Goal: Task Accomplishment & Management: Use online tool/utility

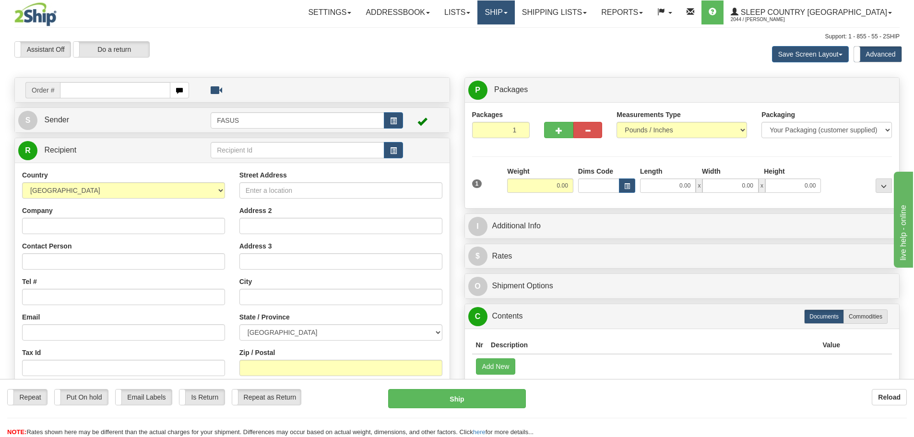
click at [514, 18] on link "Ship" at bounding box center [495, 12] width 37 height 24
click at [514, 51] on link "OnHold / Order Queue" at bounding box center [470, 46] width 87 height 12
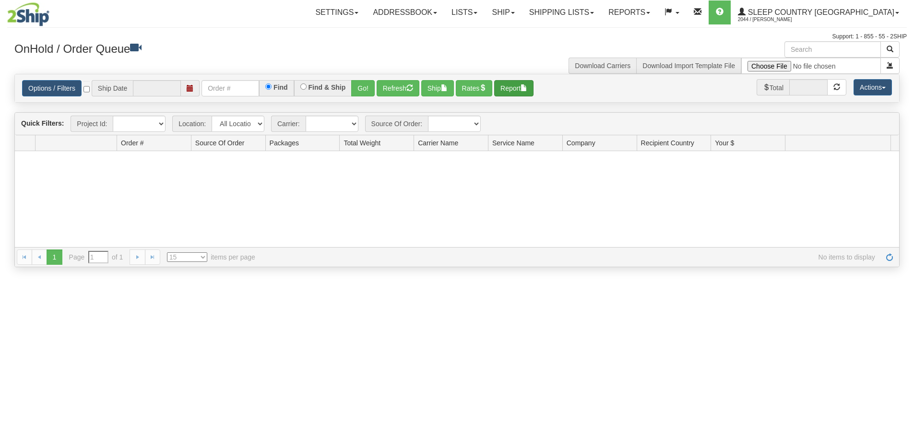
type input "[DATE]"
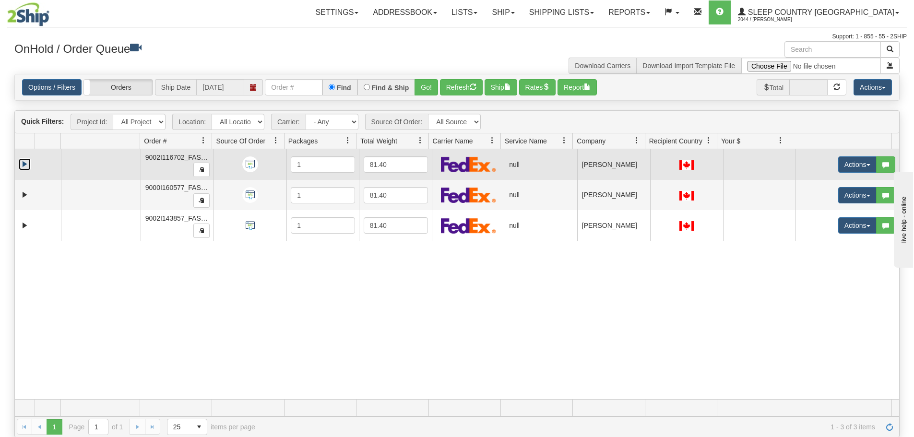
click at [22, 164] on link "Expand" at bounding box center [25, 164] width 12 height 12
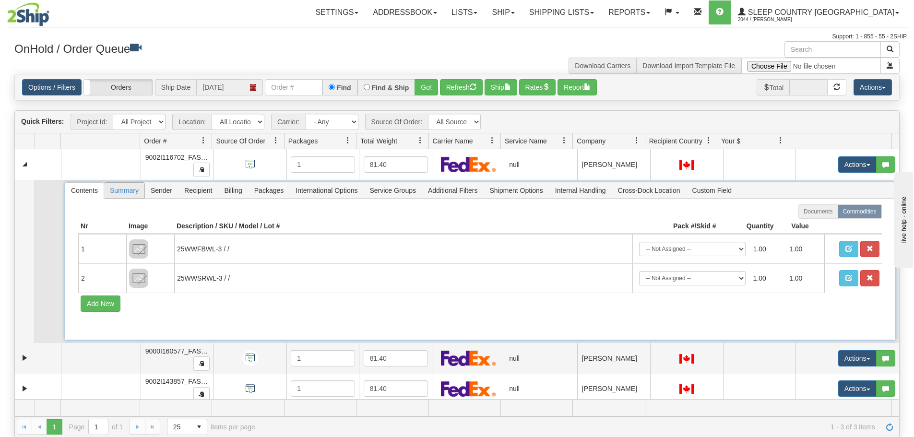
click at [127, 194] on span "Summary" at bounding box center [124, 190] width 40 height 15
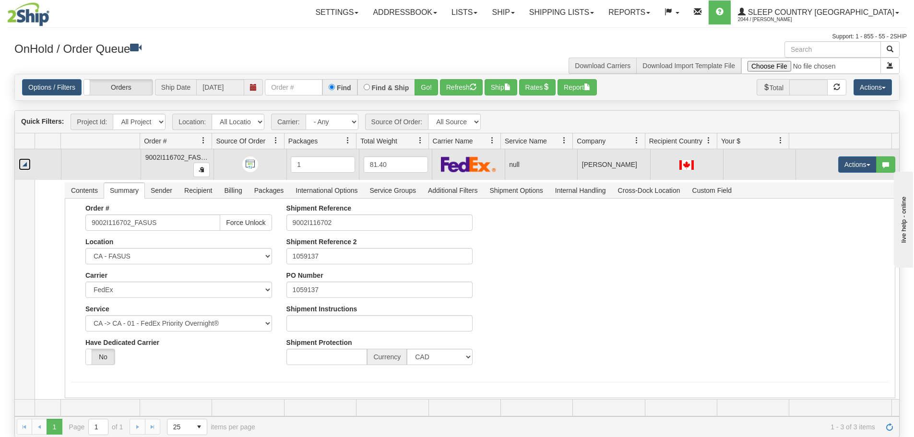
click at [28, 164] on link "Collapse" at bounding box center [25, 164] width 12 height 12
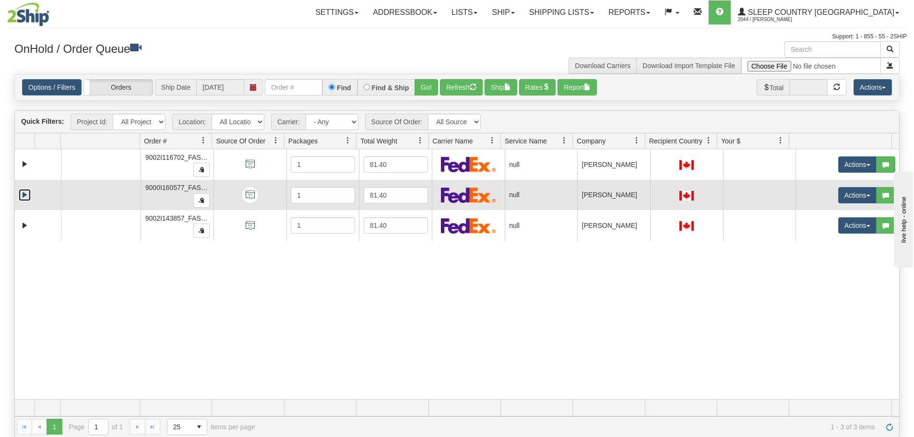
click at [28, 195] on link "Expand" at bounding box center [25, 195] width 12 height 12
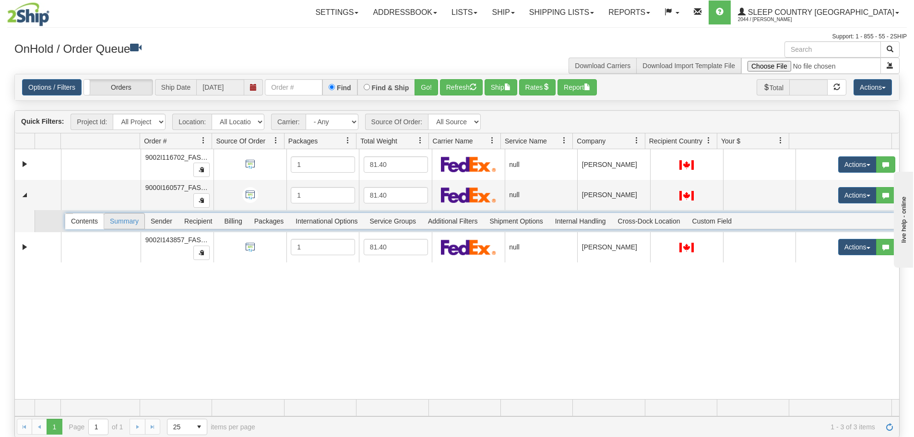
click at [110, 224] on span "Summary" at bounding box center [124, 220] width 40 height 15
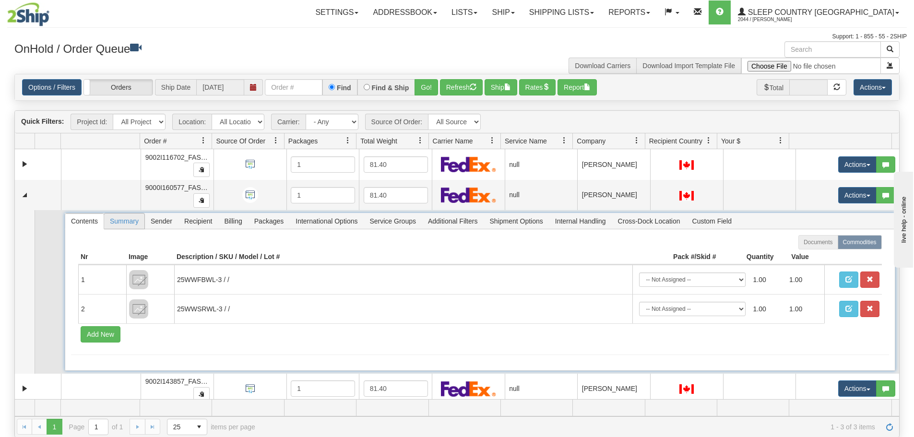
click at [138, 220] on span "Summary" at bounding box center [124, 220] width 40 height 15
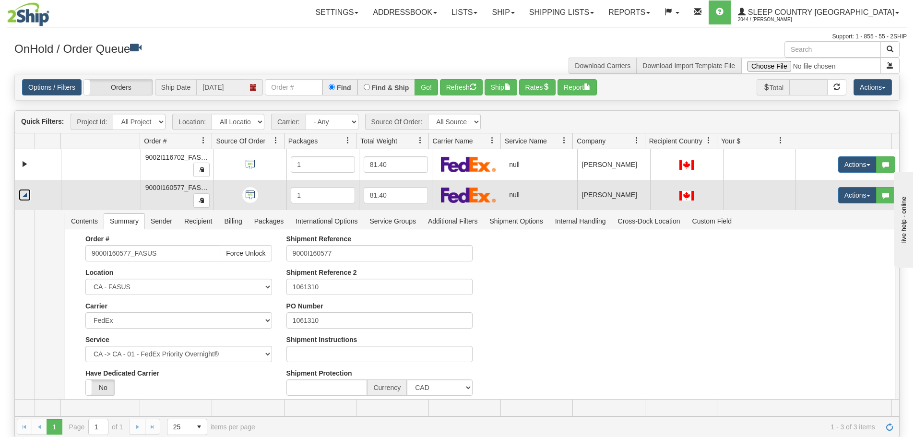
click at [25, 192] on link "Collapse" at bounding box center [25, 195] width 12 height 12
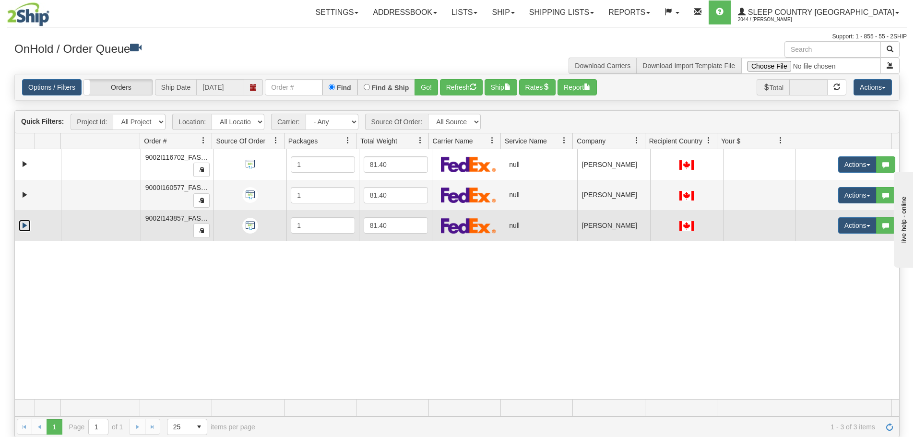
click at [23, 222] on link "Expand" at bounding box center [25, 226] width 12 height 12
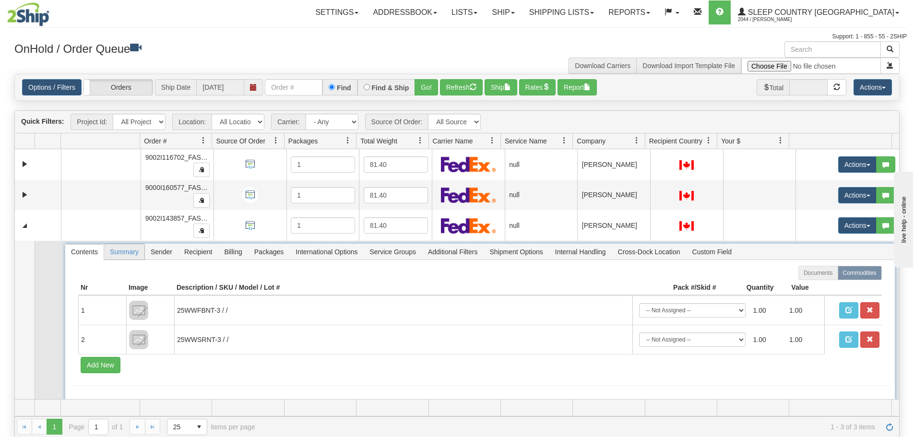
click at [120, 249] on span "Summary" at bounding box center [124, 251] width 40 height 15
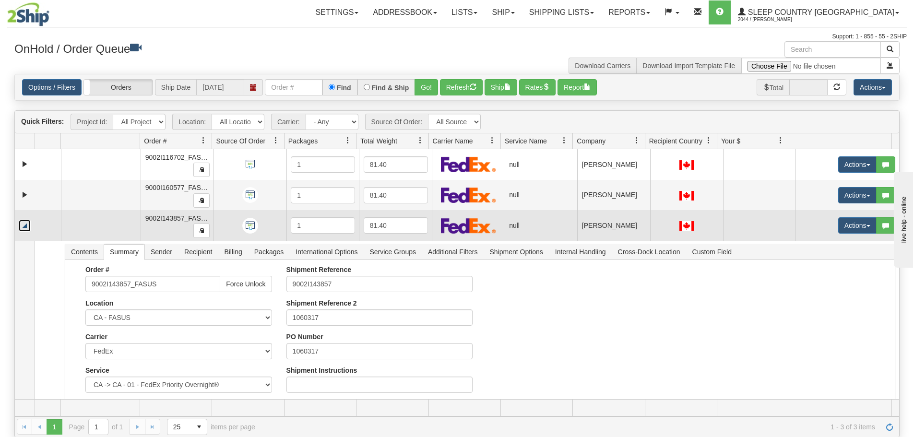
click at [28, 229] on link "Collapse" at bounding box center [25, 226] width 12 height 12
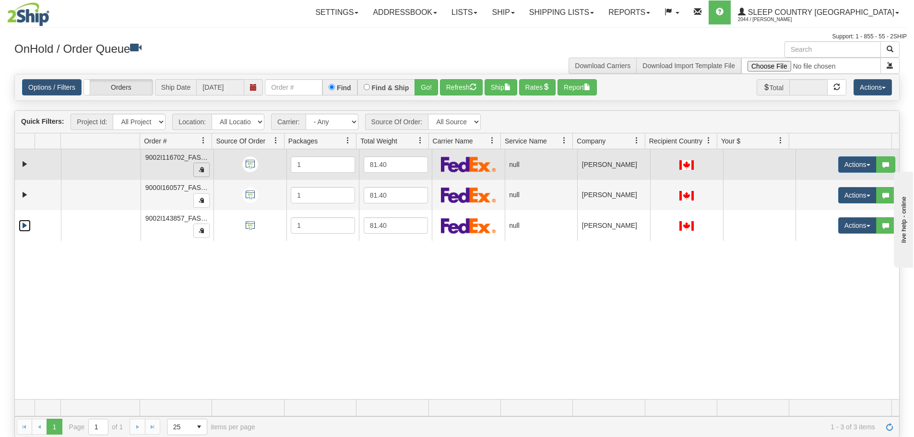
click at [199, 169] on span "button" at bounding box center [202, 169] width 6 height 6
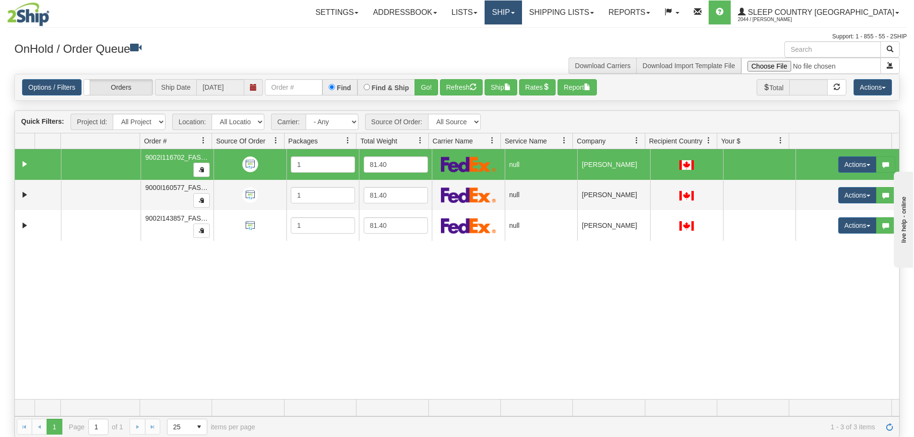
click at [521, 17] on link "Ship" at bounding box center [502, 12] width 37 height 24
click at [481, 30] on span "Ship Screen" at bounding box center [462, 34] width 36 height 8
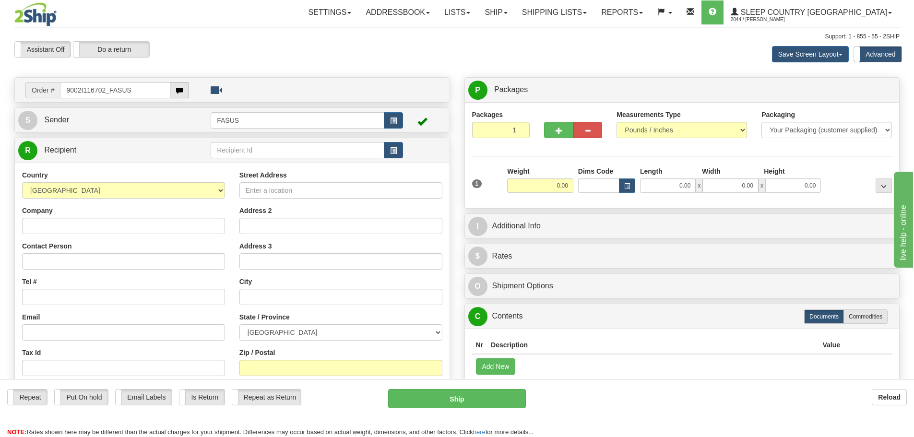
type input "9002I116702_FASUS"
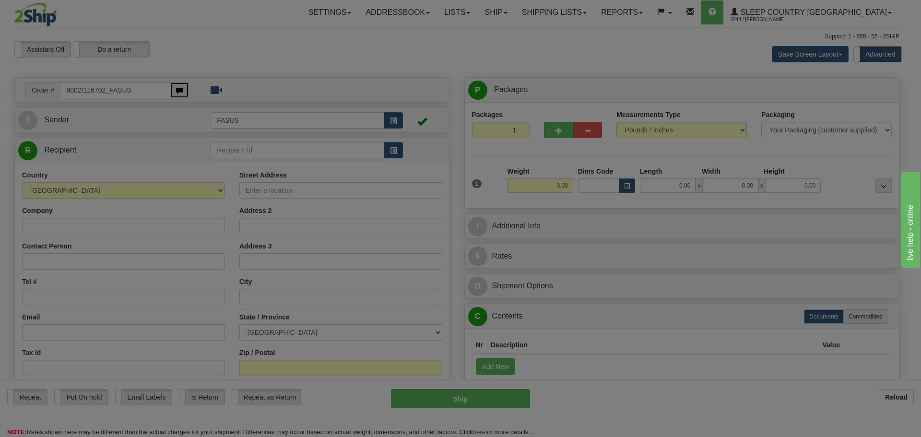
click at [187, 94] on body "Training Course Close Toggle navigation Settings Shipping Preferences New Recip…" at bounding box center [460, 218] width 921 height 437
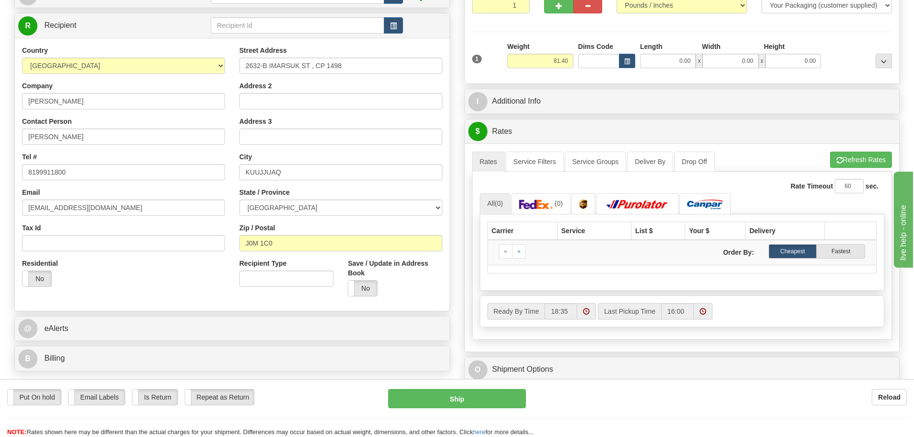
scroll to position [144, 0]
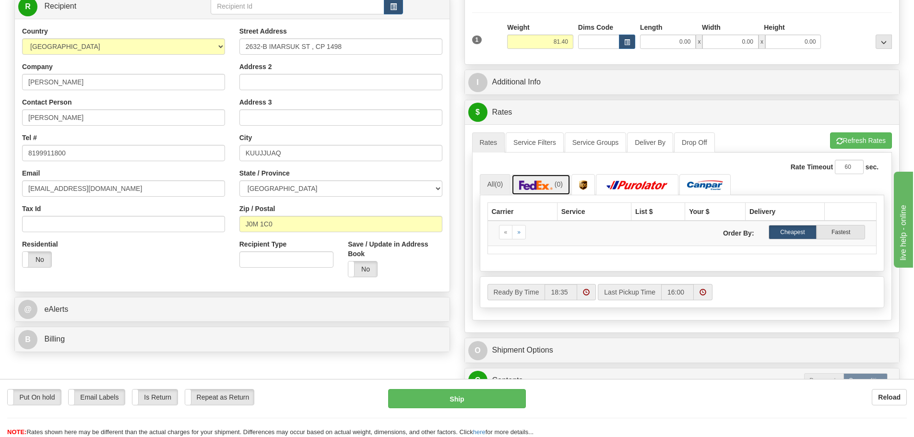
click at [532, 188] on img at bounding box center [536, 185] width 34 height 10
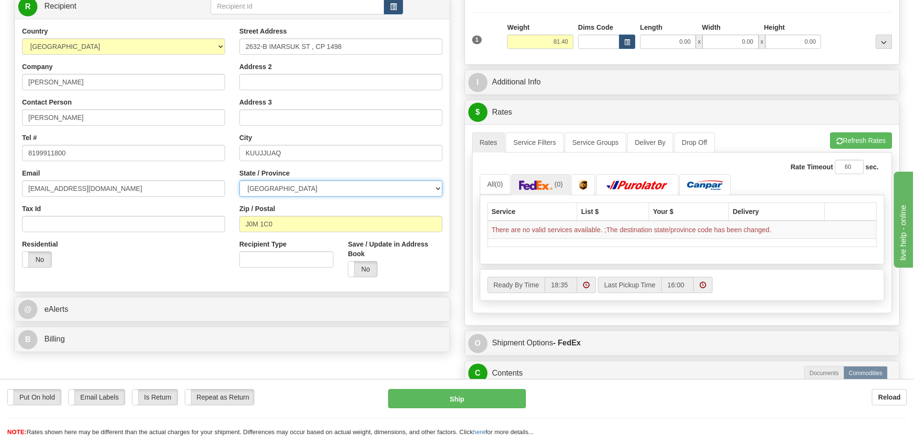
click at [370, 185] on select "ALBERTA BRITISH COLUMBIA MANITOBA NEW BRUNSWICK NEWFOUNDLAND NOVA SCOTIA NUNAVU…" at bounding box center [340, 188] width 203 height 16
click at [239, 180] on select "ALBERTA BRITISH COLUMBIA MANITOBA NEW BRUNSWICK NEWFOUNDLAND NOVA SCOTIA NUNAVU…" at bounding box center [340, 188] width 203 height 16
click at [850, 144] on button "Refresh Rates" at bounding box center [861, 140] width 62 height 16
click at [324, 192] on select "ALBERTA BRITISH COLUMBIA MANITOBA NEW BRUNSWICK NEWFOUNDLAND NOVA SCOTIA NUNAVU…" at bounding box center [340, 188] width 203 height 16
select select "QC"
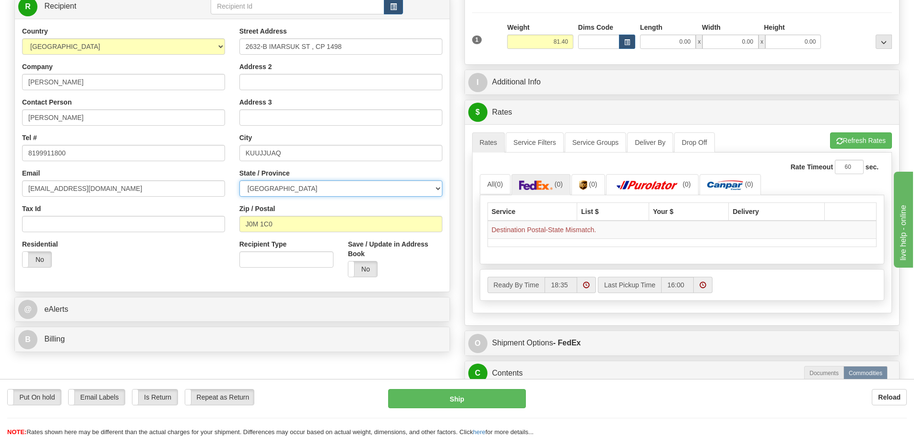
click at [239, 180] on select "ALBERTA BRITISH COLUMBIA MANITOBA NEW BRUNSWICK NEWFOUNDLAND NOVA SCOTIA NUNAVU…" at bounding box center [340, 188] width 203 height 16
click at [872, 149] on ul "Rates Service Filters Service Groups Deliver By Drop Off Pickup Refresh Rates C…" at bounding box center [682, 142] width 420 height 20
click at [872, 144] on button "Refresh Rates" at bounding box center [861, 140] width 62 height 16
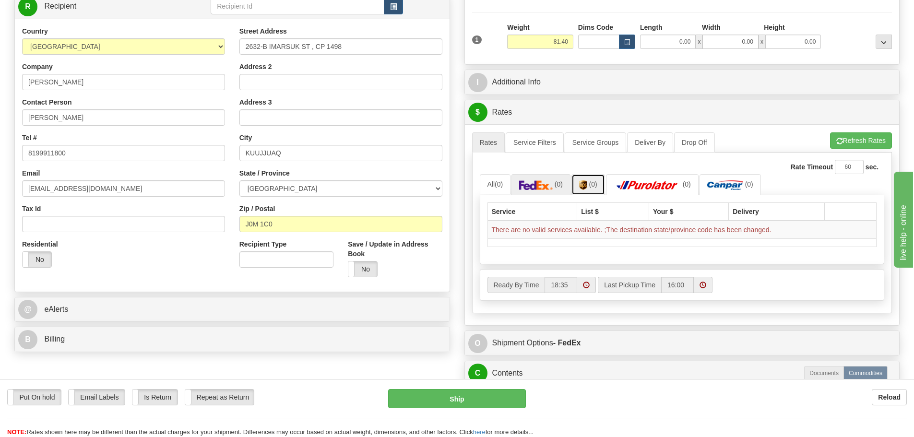
click at [590, 186] on link "(0)" at bounding box center [588, 184] width 34 height 21
click at [658, 188] on img at bounding box center [646, 185] width 67 height 10
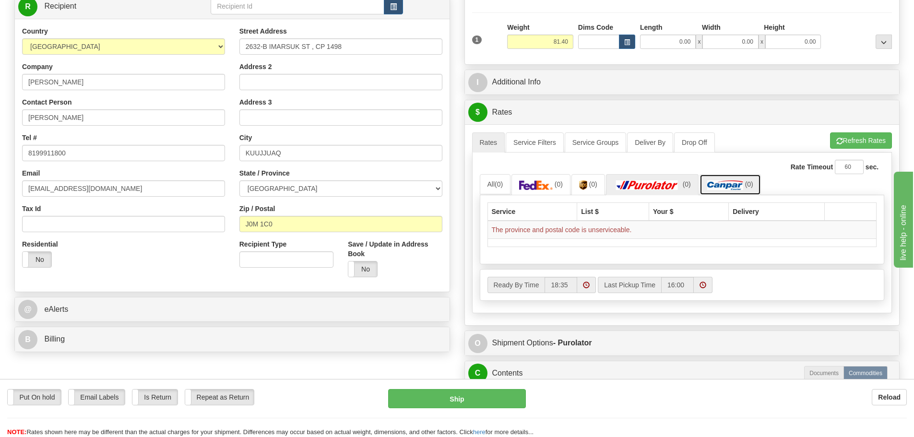
click at [734, 186] on img at bounding box center [725, 185] width 36 height 10
click at [500, 182] on span "(0)" at bounding box center [498, 184] width 8 height 8
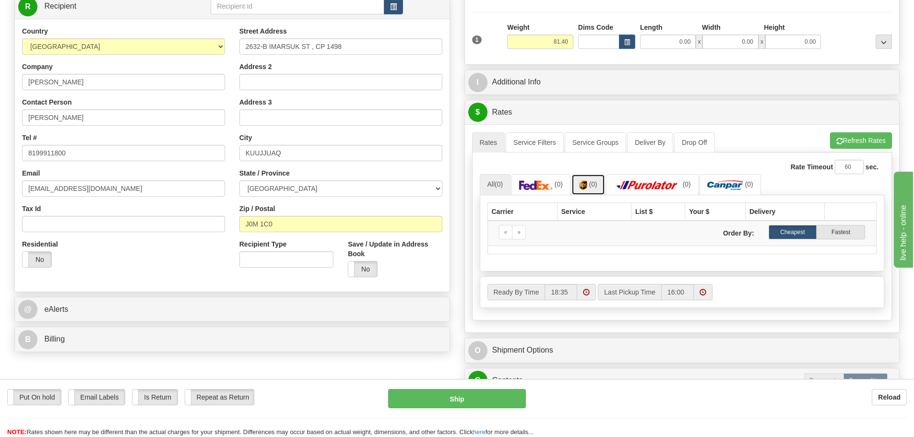
click at [594, 188] on link "(0)" at bounding box center [588, 184] width 34 height 21
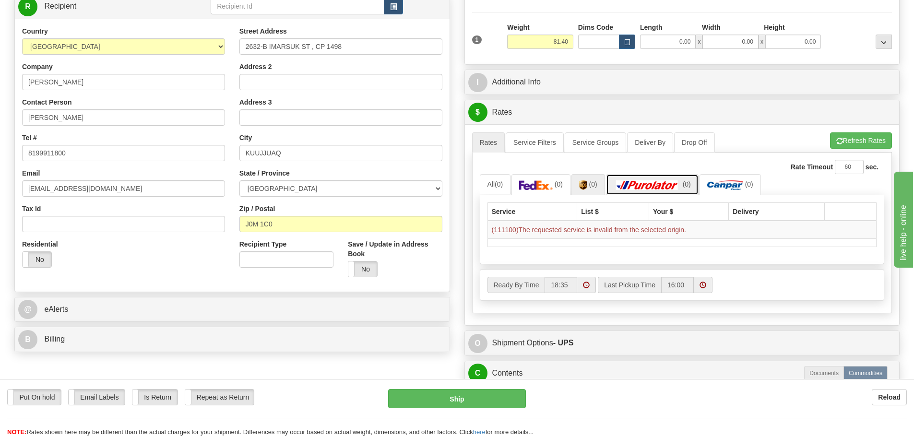
click at [634, 187] on img at bounding box center [646, 185] width 67 height 10
click at [719, 180] on img at bounding box center [725, 185] width 36 height 10
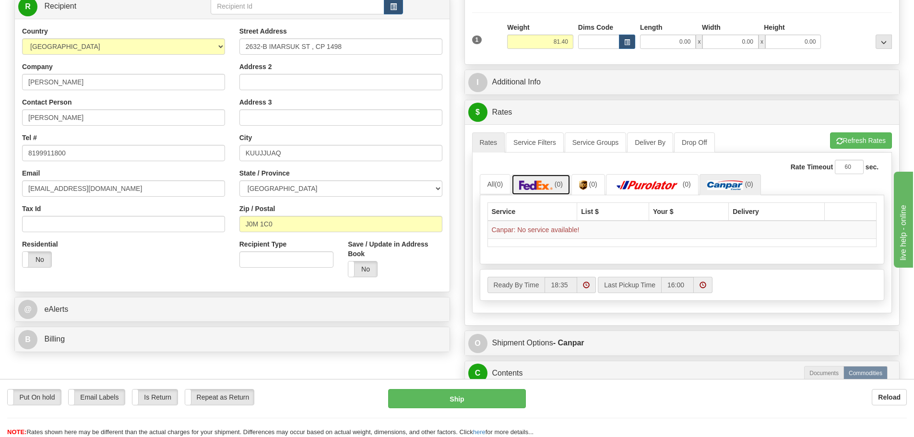
click at [544, 182] on img at bounding box center [536, 185] width 34 height 10
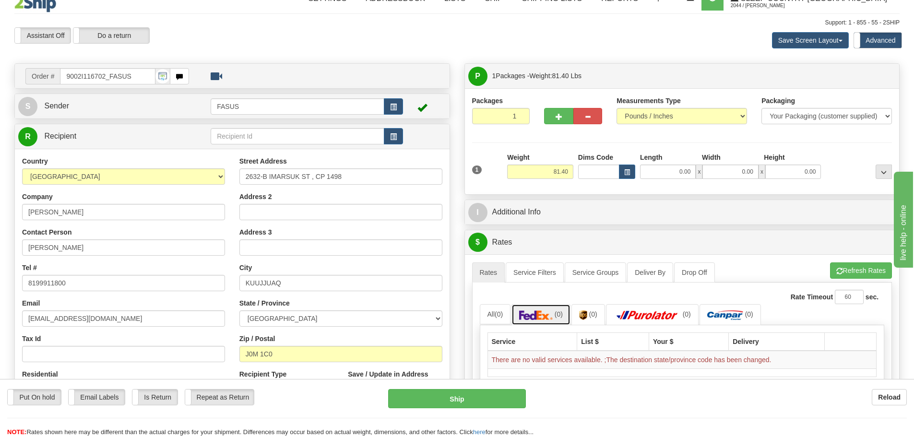
scroll to position [0, 0]
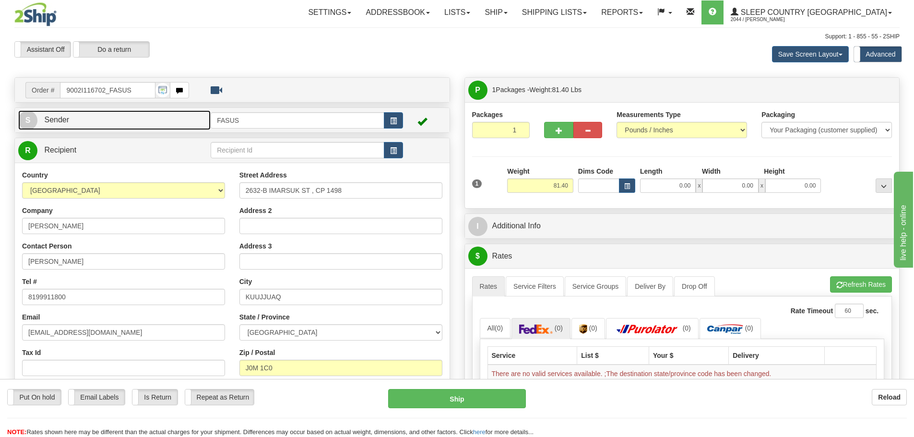
click at [173, 123] on link "S Sender" at bounding box center [114, 120] width 192 height 20
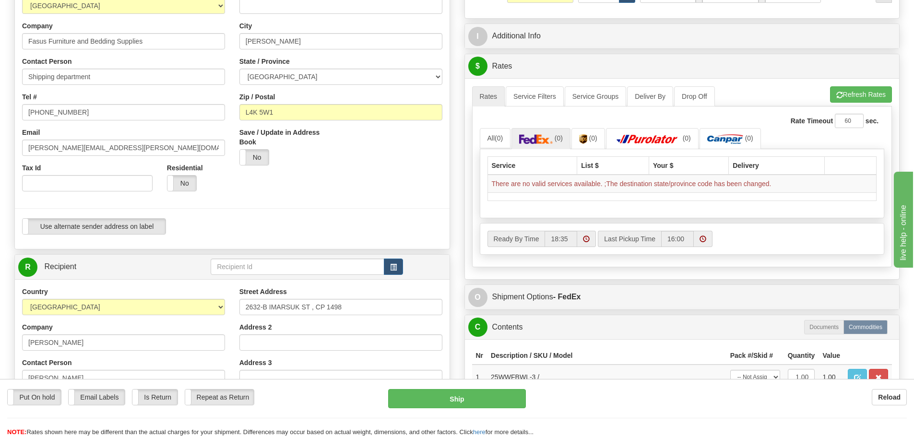
scroll to position [96, 0]
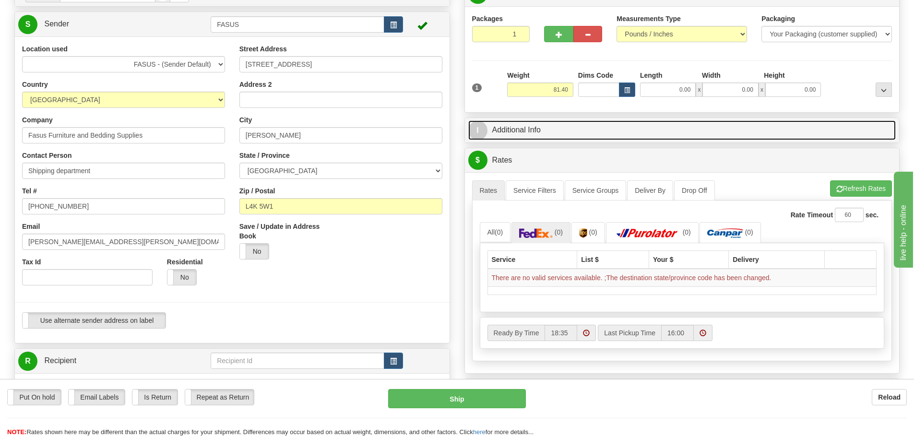
click at [568, 129] on link "I Additional Info" at bounding box center [682, 130] width 428 height 20
